Goal: Find specific page/section: Find specific page/section

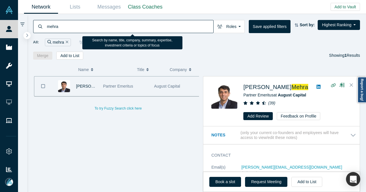
drag, startPoint x: 0, startPoint y: 0, endPoint x: 39, endPoint y: 28, distance: 48.2
click at [39, 28] on div "mehra" at bounding box center [123, 26] width 180 height 13
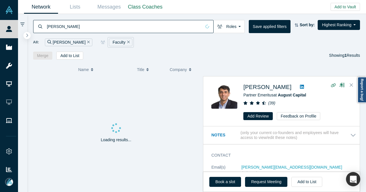
type input "[PERSON_NAME]"
click at [127, 41] on icon "Remove Filter" at bounding box center [128, 42] width 3 height 4
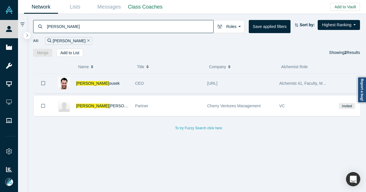
click at [119, 76] on div "[PERSON_NAME]" at bounding box center [102, 84] width 53 height 20
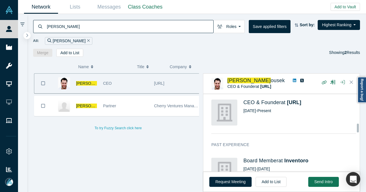
scroll to position [314, 0]
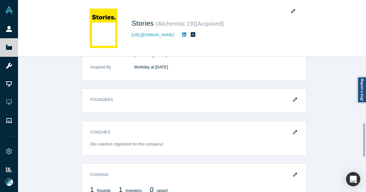
scroll to position [270, 0]
